Goal: Navigation & Orientation: Find specific page/section

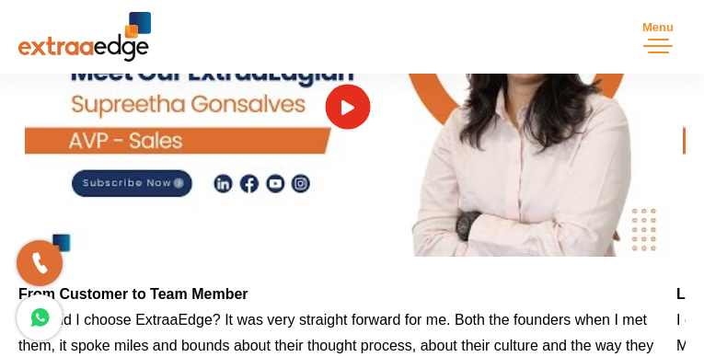
scroll to position [2922, 0]
